Goal: Obtain resource: Obtain resource

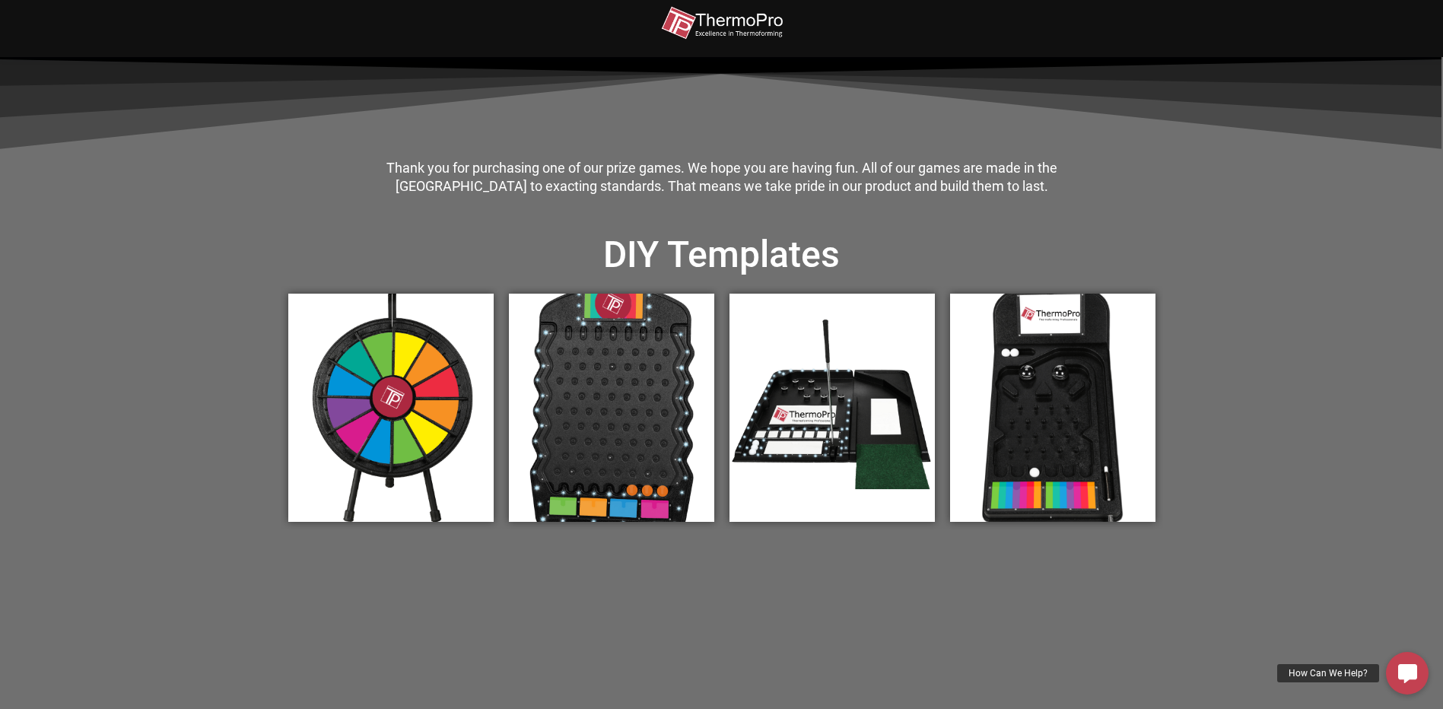
scroll to position [457, 0]
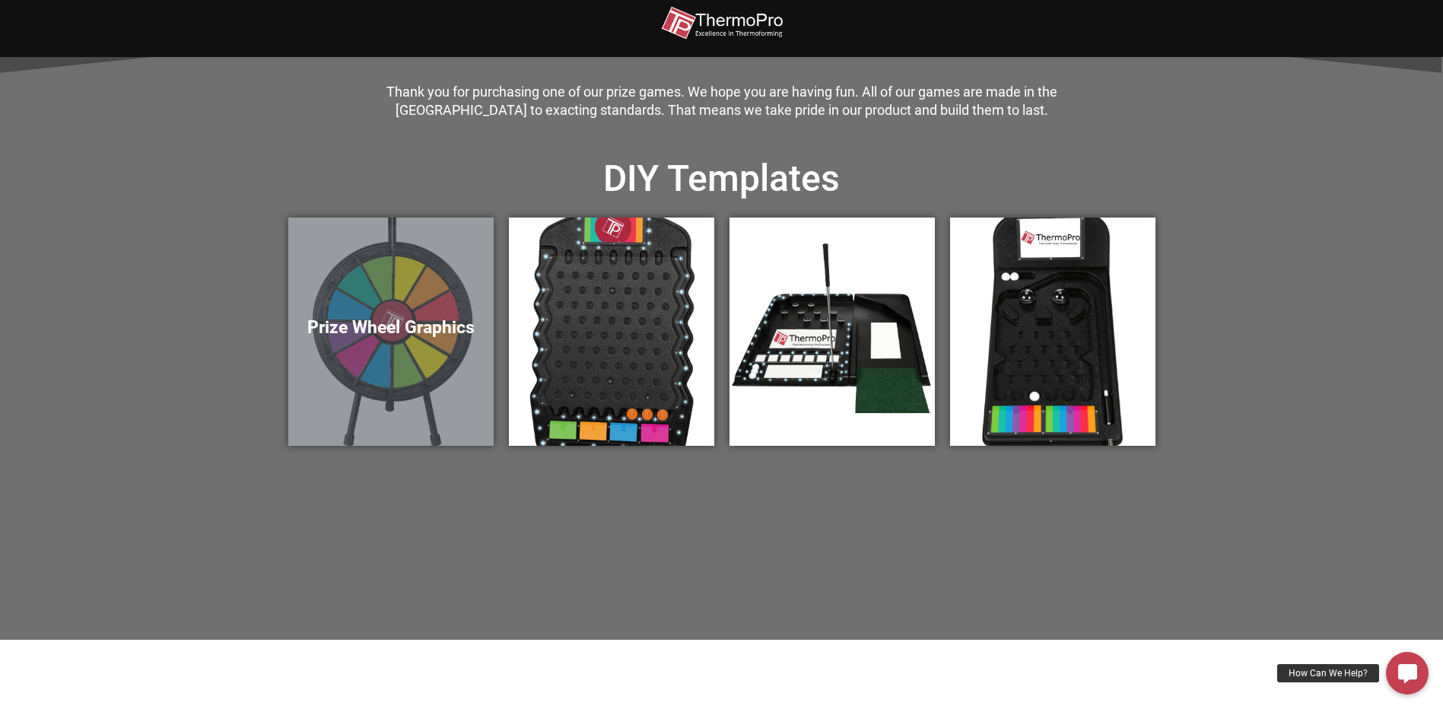
click at [390, 302] on div "Prize Wheel Graphics" at bounding box center [390, 332] width 205 height 228
click at [352, 310] on div "Prize Wheel Graphics" at bounding box center [390, 332] width 205 height 228
click at [377, 325] on h5 "Prize Wheel Graphics" at bounding box center [391, 327] width 175 height 21
click at [380, 278] on div "Prize Wheel Graphics" at bounding box center [390, 332] width 205 height 228
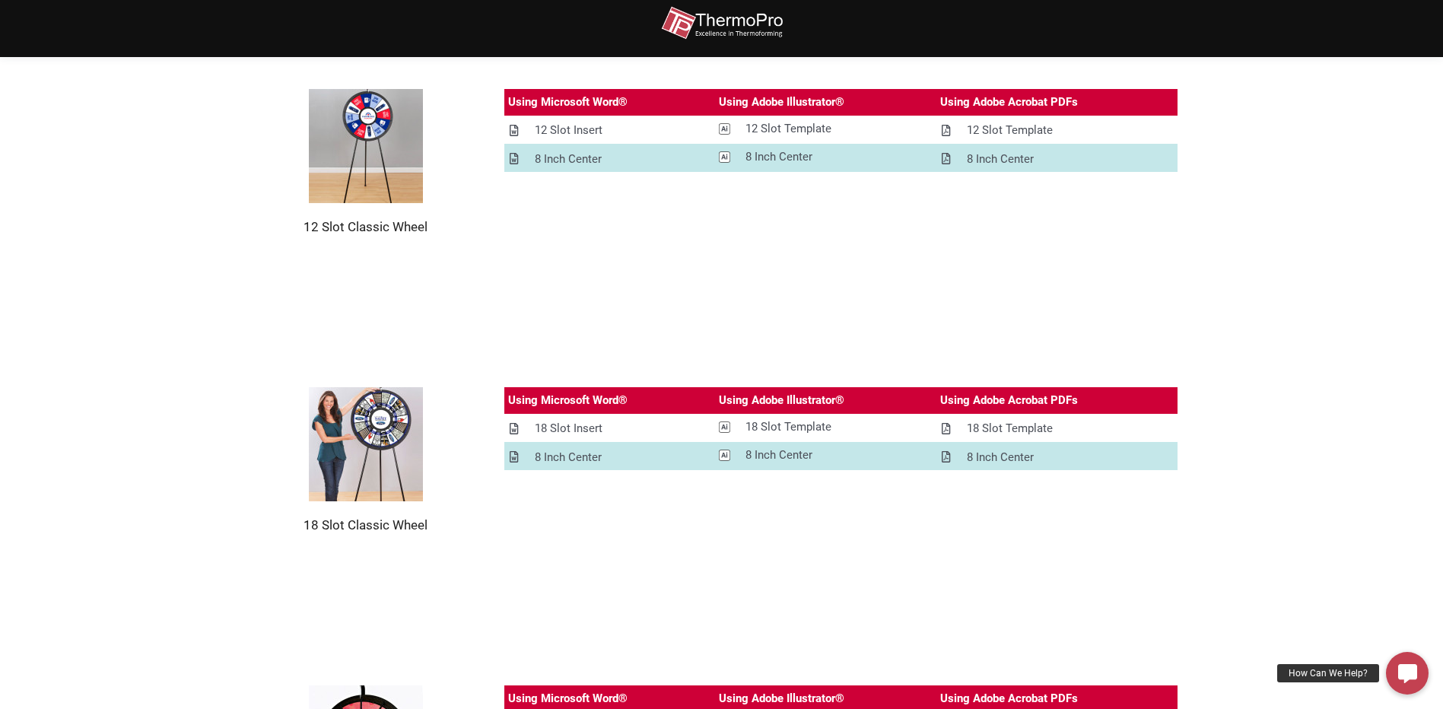
scroll to position [228, 0]
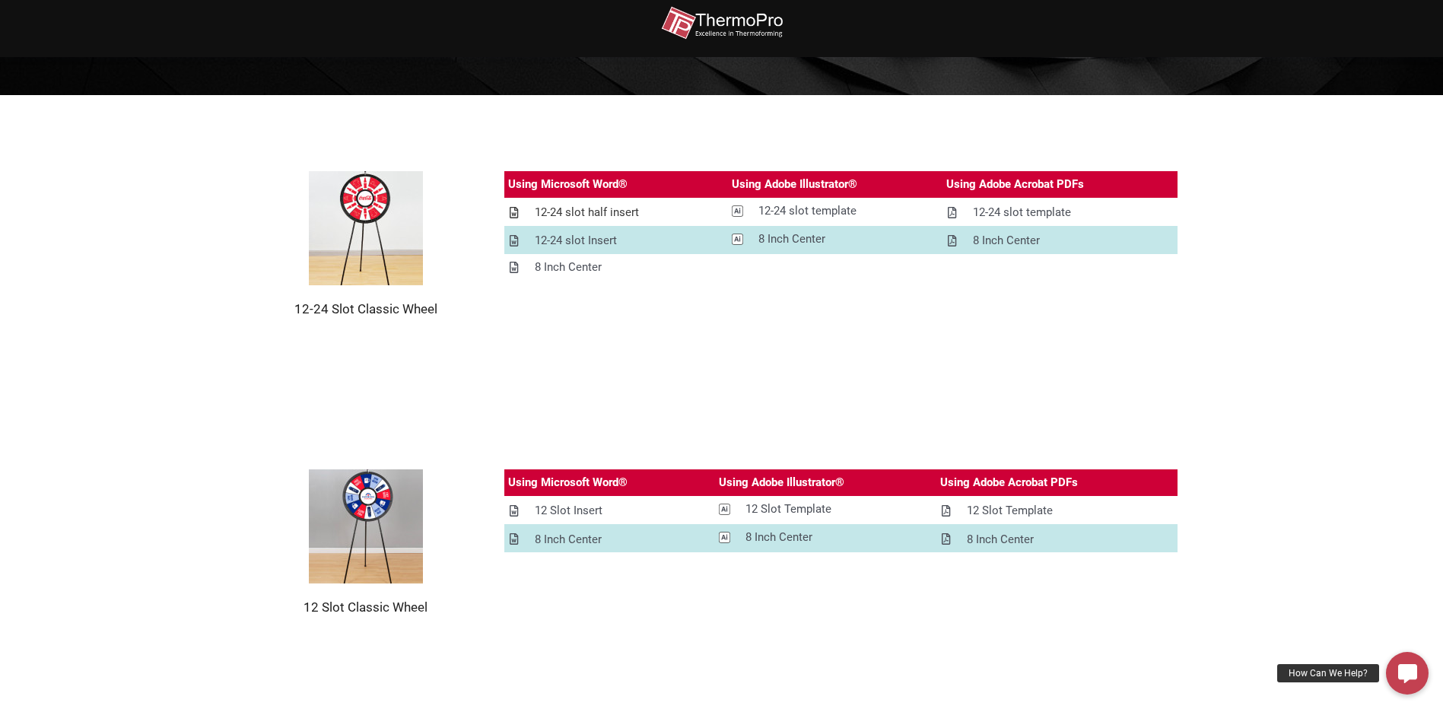
click at [586, 218] on div "12-24 slot half insert" at bounding box center [587, 212] width 104 height 19
click at [698, 308] on div "Using Microsoft Word® Using Adobe Illustrator® Using Adobe Acrobat PDFs 12-24 s…" at bounding box center [841, 244] width 674 height 146
click at [658, 235] on link "12-24 slot Insert" at bounding box center [616, 241] width 224 height 27
click at [279, 352] on section "12-24 Slot Classic Wheel Using Microsoft Word® Using Adobe Illustrator® Using A…" at bounding box center [721, 244] width 1443 height 298
click at [1087, 378] on section "12-24 Slot Classic Wheel Using Microsoft Word® Using Adobe Illustrator® Using A…" at bounding box center [721, 244] width 1443 height 298
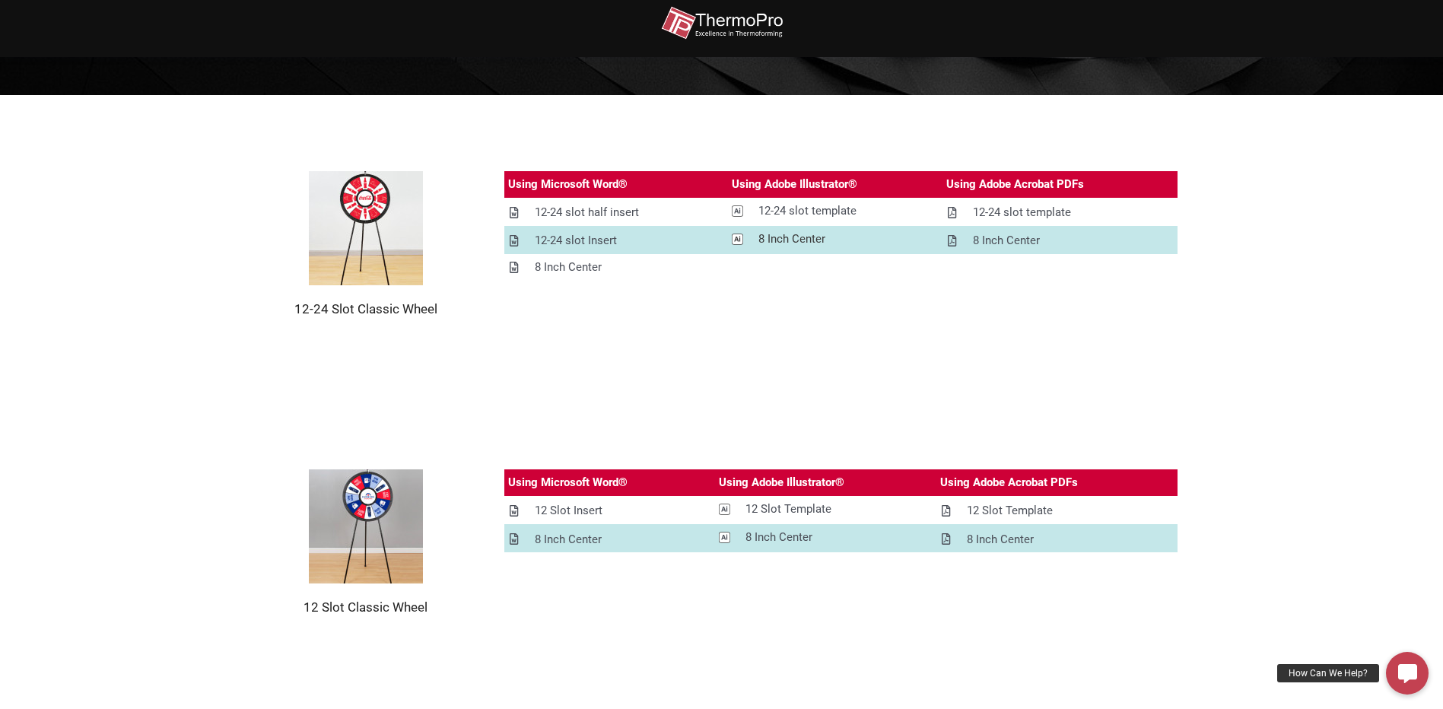
click at [790, 238] on div "8 Inch Center" at bounding box center [792, 239] width 67 height 19
click at [544, 410] on section "12 Slot Classic Wheel Using Microsoft Word® Using Adobe Illustrator® Using Adob…" at bounding box center [721, 542] width 1443 height 298
click at [999, 240] on div "8 Inch Center" at bounding box center [1006, 240] width 67 height 19
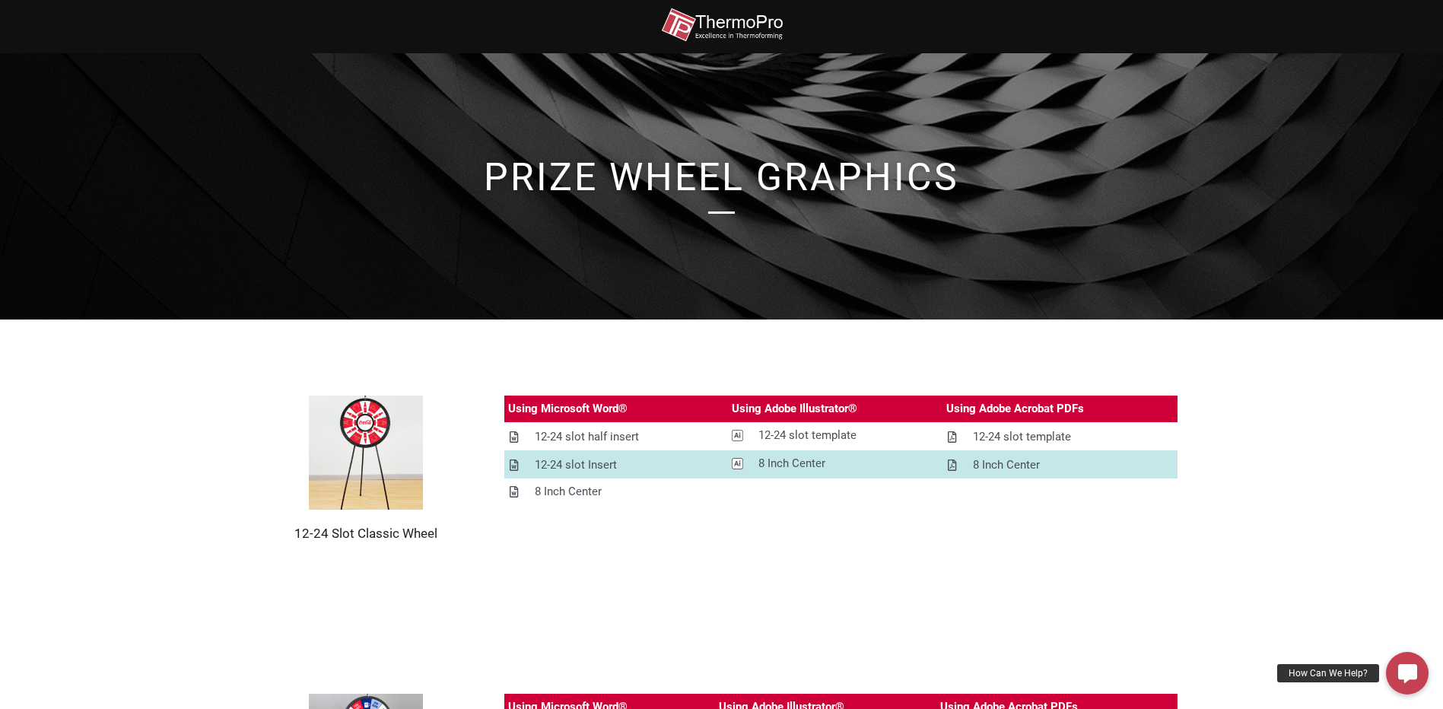
click at [647, 536] on div "Using Microsoft Word® Using Adobe Illustrator® Using Adobe Acrobat PDFs 12-24 s…" at bounding box center [841, 469] width 674 height 146
click at [574, 489] on div "8 Inch Center" at bounding box center [568, 491] width 67 height 19
click at [24, 264] on div at bounding box center [721, 186] width 1443 height 266
click at [387, 427] on img at bounding box center [366, 453] width 114 height 114
click at [990, 429] on div "12-24 slot template" at bounding box center [1022, 437] width 98 height 19
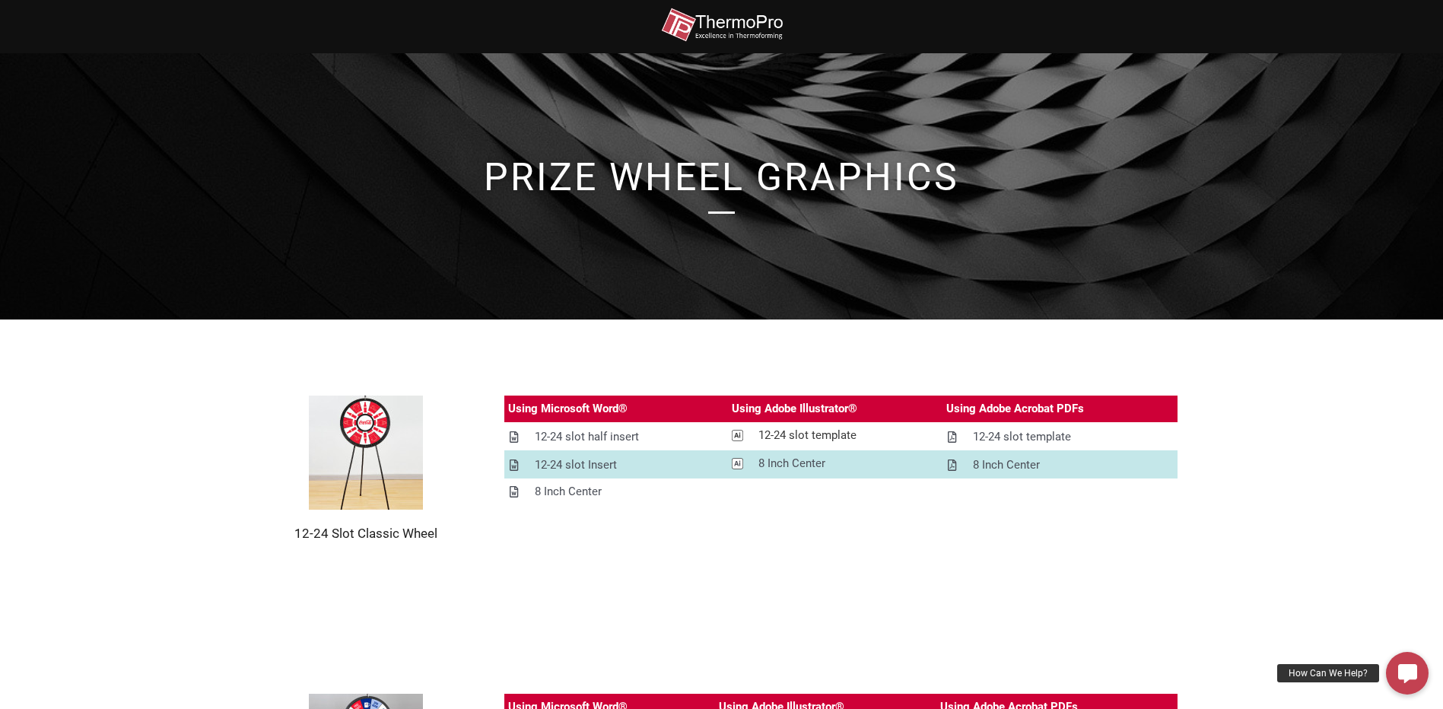
click at [771, 431] on div "12-24 slot template" at bounding box center [808, 435] width 98 height 19
click at [183, 399] on section "12-24 Slot Classic Wheel Using Microsoft Word® Using Adobe Illustrator® Using A…" at bounding box center [721, 469] width 1443 height 298
click at [1084, 606] on section "12-24 Slot Classic Wheel Using Microsoft Word® Using Adobe Illustrator® Using A…" at bounding box center [721, 469] width 1443 height 298
click at [733, 30] on img at bounding box center [722, 25] width 122 height 34
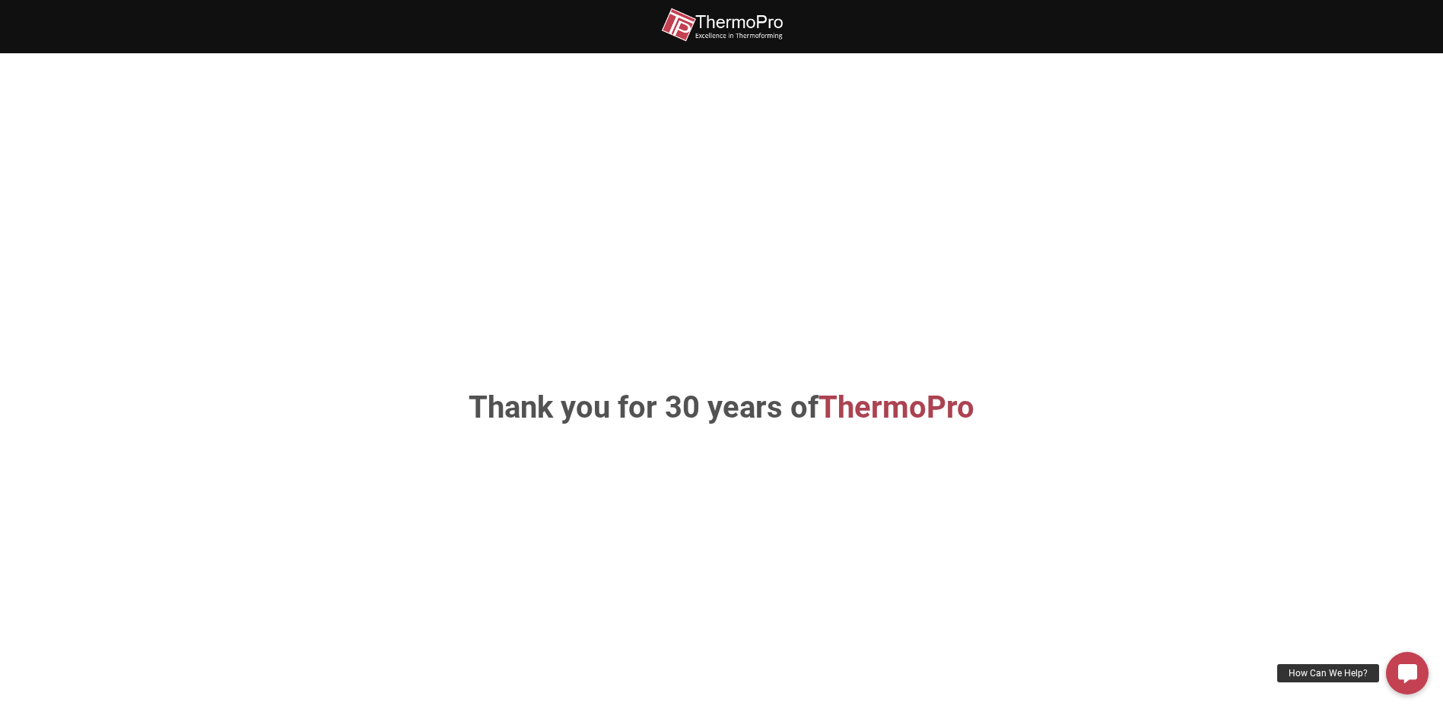
click at [779, 21] on img at bounding box center [722, 25] width 122 height 34
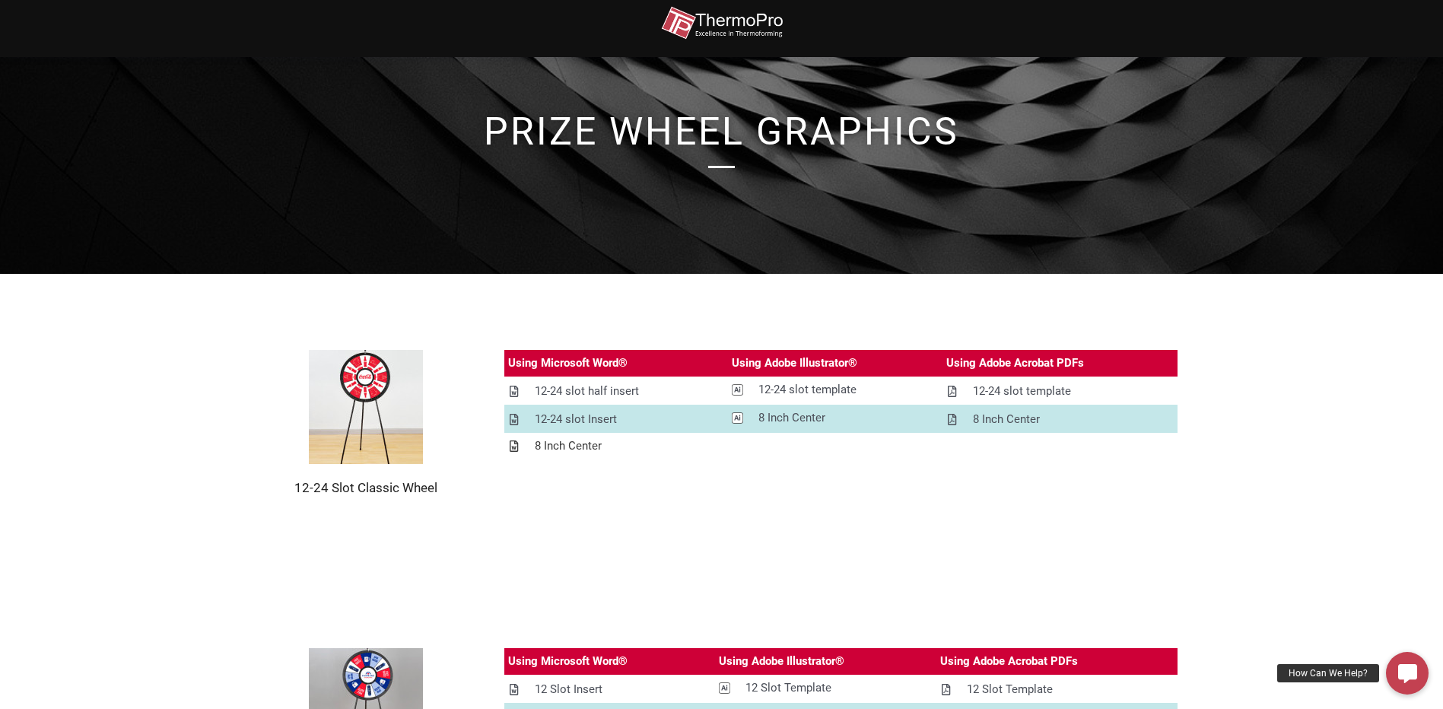
scroll to position [76, 0]
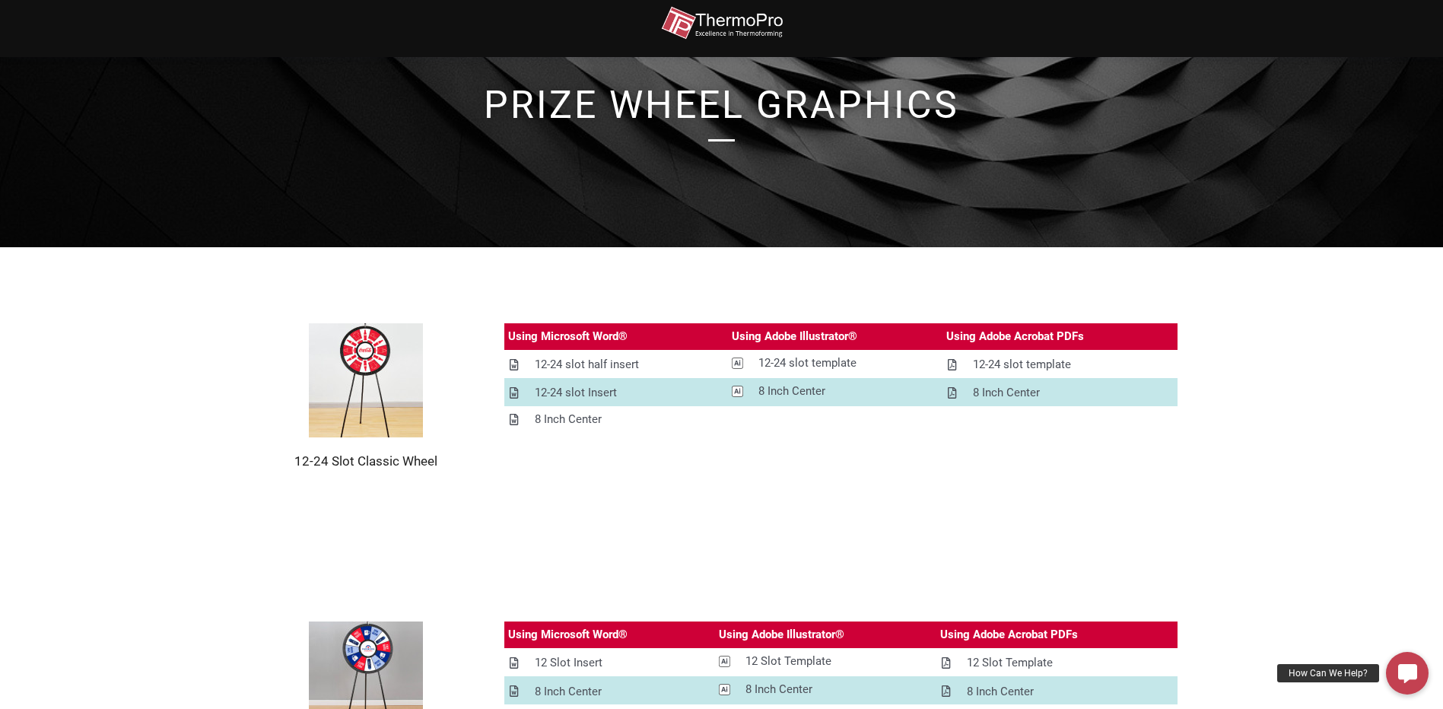
click at [383, 380] on img at bounding box center [366, 380] width 114 height 114
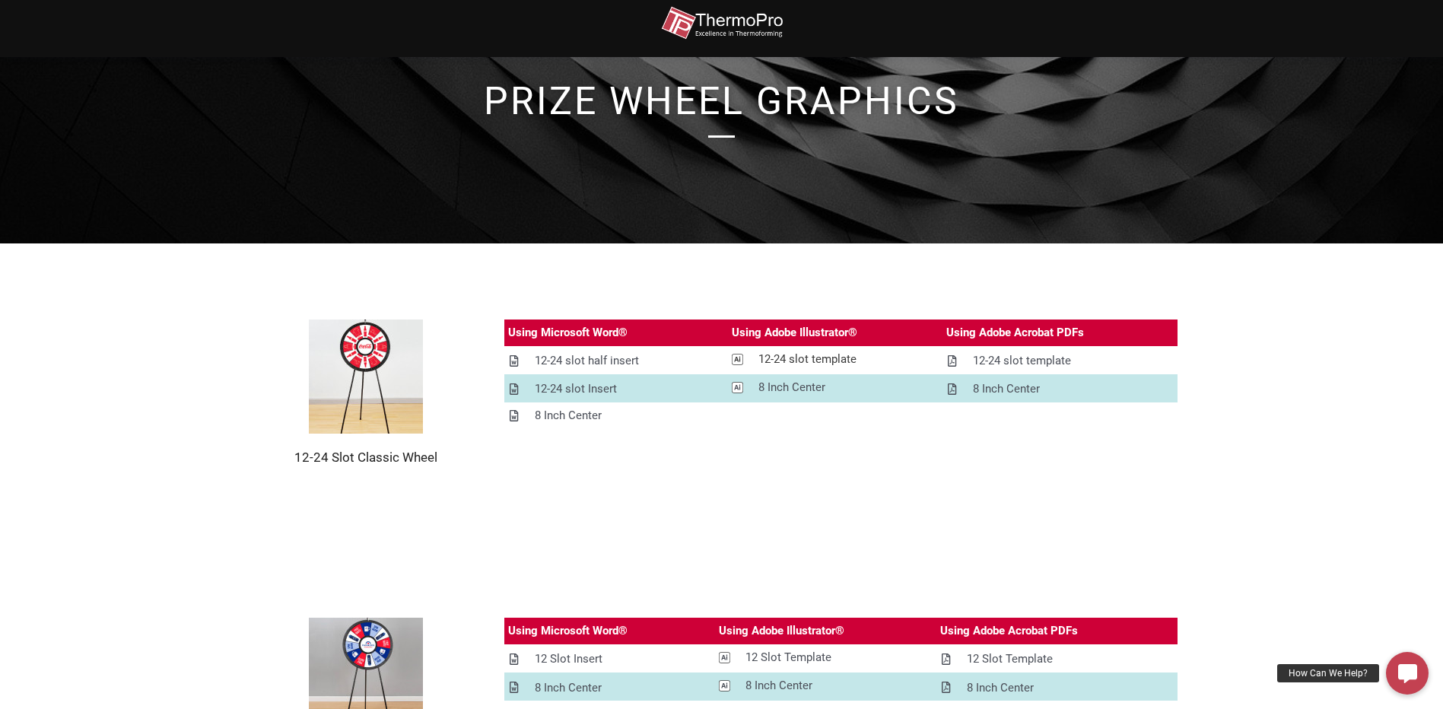
click at [789, 361] on div "12-24 slot template" at bounding box center [808, 359] width 98 height 19
click at [777, 378] on div "8 Inch Center" at bounding box center [792, 387] width 67 height 19
click at [924, 549] on section "12 Slot Classic Wheel Using Microsoft Word® Using Adobe Illustrator® Using Adob…" at bounding box center [721, 691] width 1443 height 298
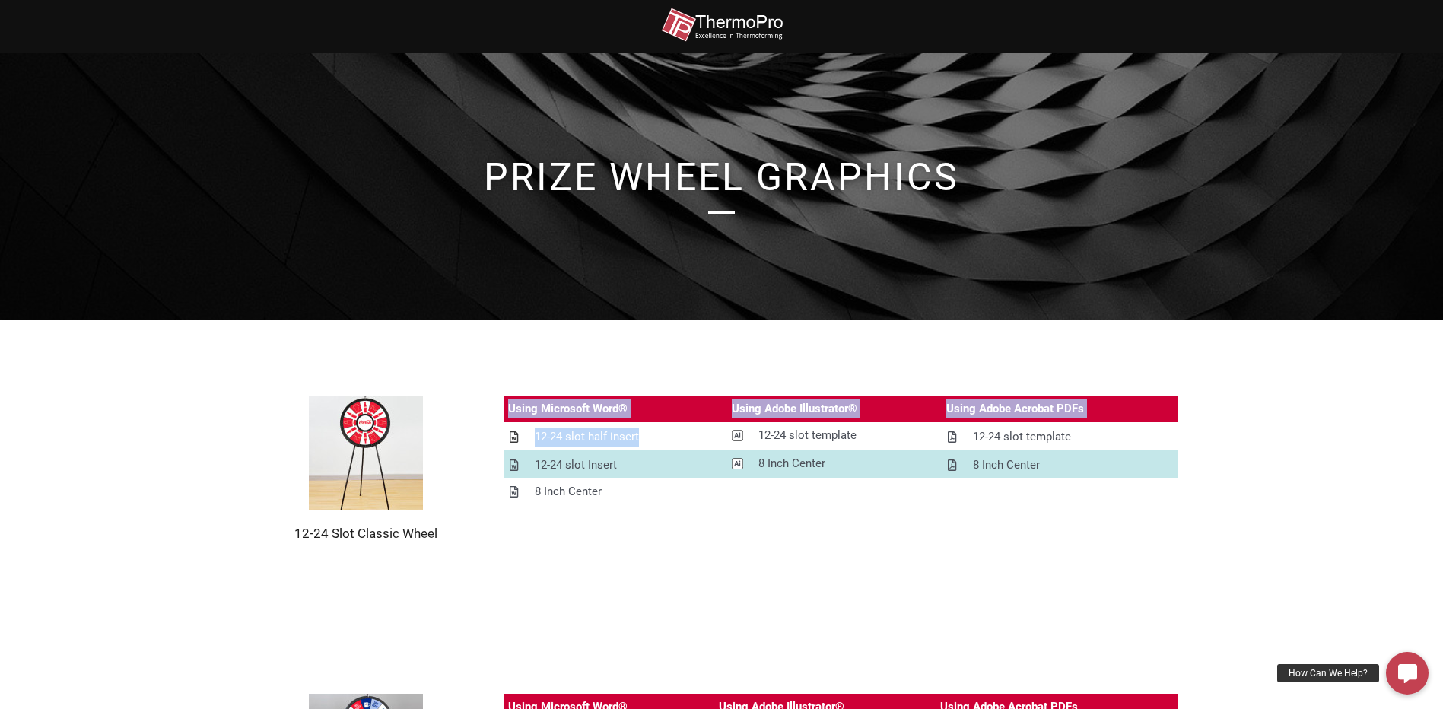
drag, startPoint x: 508, startPoint y: 409, endPoint x: 704, endPoint y: 441, distance: 199.0
click at [704, 441] on table "Using Microsoft Word® Using Adobe Illustrator® Using Adobe Acrobat PDFs 12-24 s…" at bounding box center [841, 451] width 674 height 110
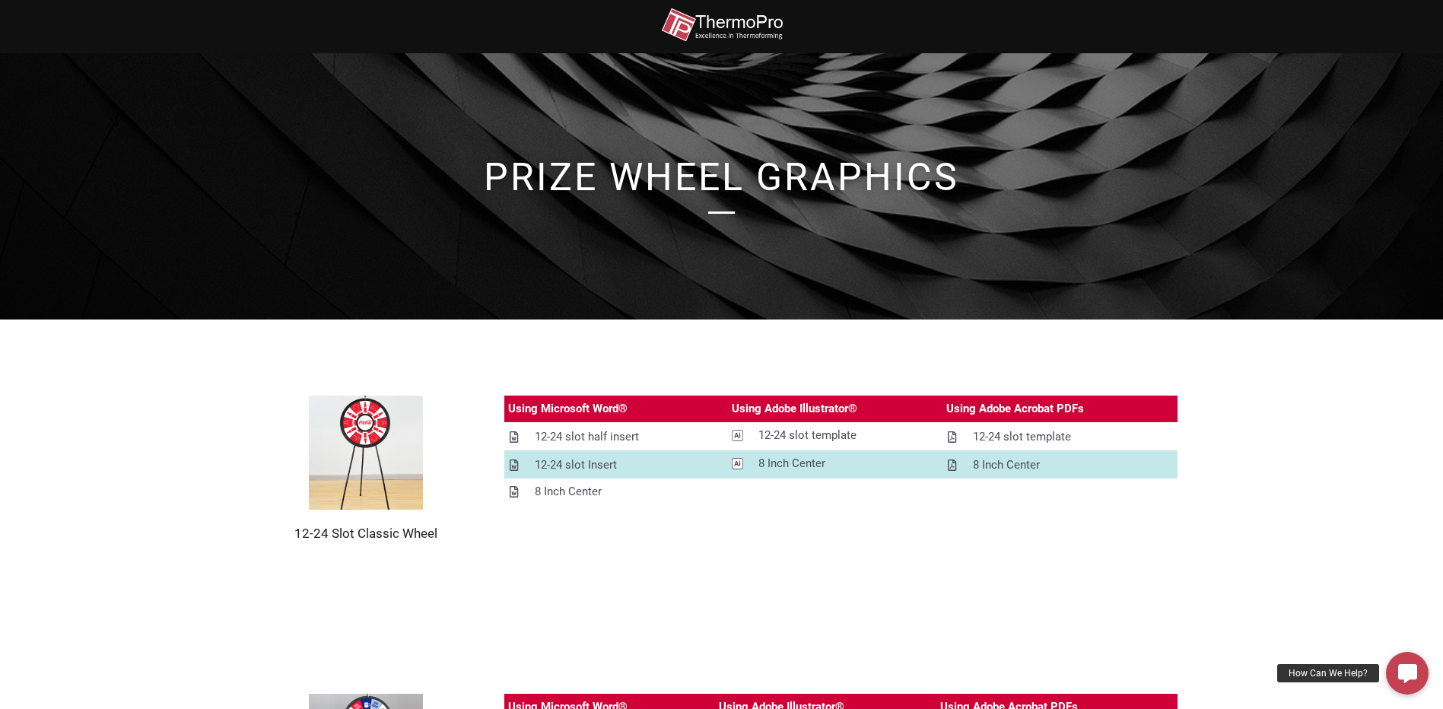
drag, startPoint x: 704, startPoint y: 441, endPoint x: 627, endPoint y: 380, distance: 98.0
click at [627, 380] on section "12-24 Slot Classic Wheel Using Microsoft Word® Using Adobe Illustrator® Using A…" at bounding box center [721, 469] width 1443 height 298
drag, startPoint x: 733, startPoint y: 402, endPoint x: 850, endPoint y: 417, distance: 117.4
click at [850, 417] on div "Using Adobe Illustrator®" at bounding box center [795, 408] width 126 height 19
drag, startPoint x: 983, startPoint y: 413, endPoint x: 1071, endPoint y: 420, distance: 88.5
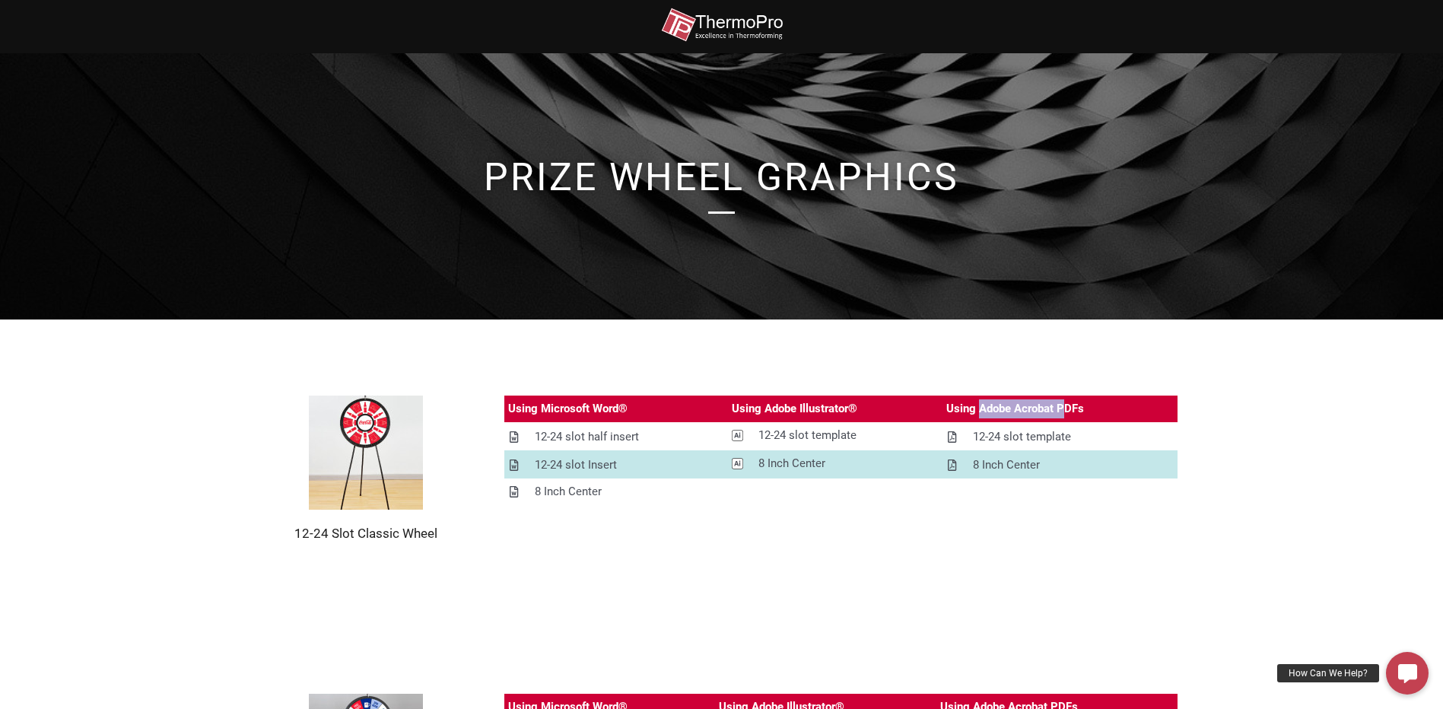
click at [1071, 420] on div "Using Adobe Acrobat PDFs" at bounding box center [1060, 409] width 235 height 27
click at [806, 435] on div "12-24 slot template" at bounding box center [808, 435] width 98 height 19
click at [930, 584] on section "12-24 Slot Classic Wheel Using Microsoft Word® Using Adobe Illustrator® Using A…" at bounding box center [721, 469] width 1443 height 298
click at [1007, 444] on div "12-24 slot template" at bounding box center [1022, 437] width 98 height 19
